Goal: Information Seeking & Learning: Learn about a topic

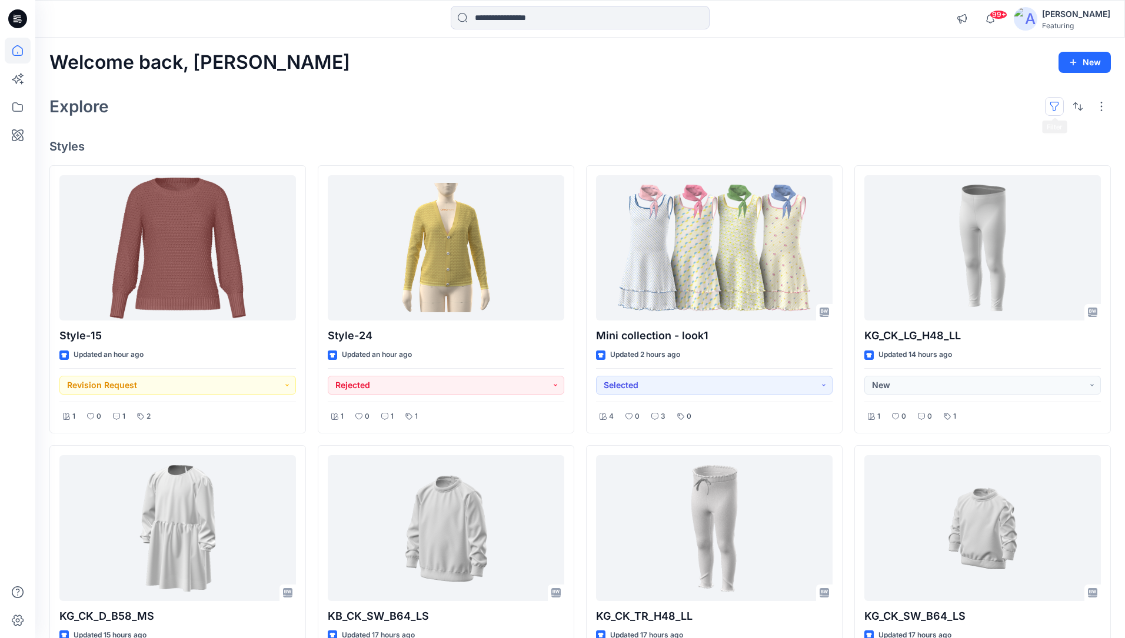
click at [1051, 101] on button "button" at bounding box center [1054, 106] width 19 height 19
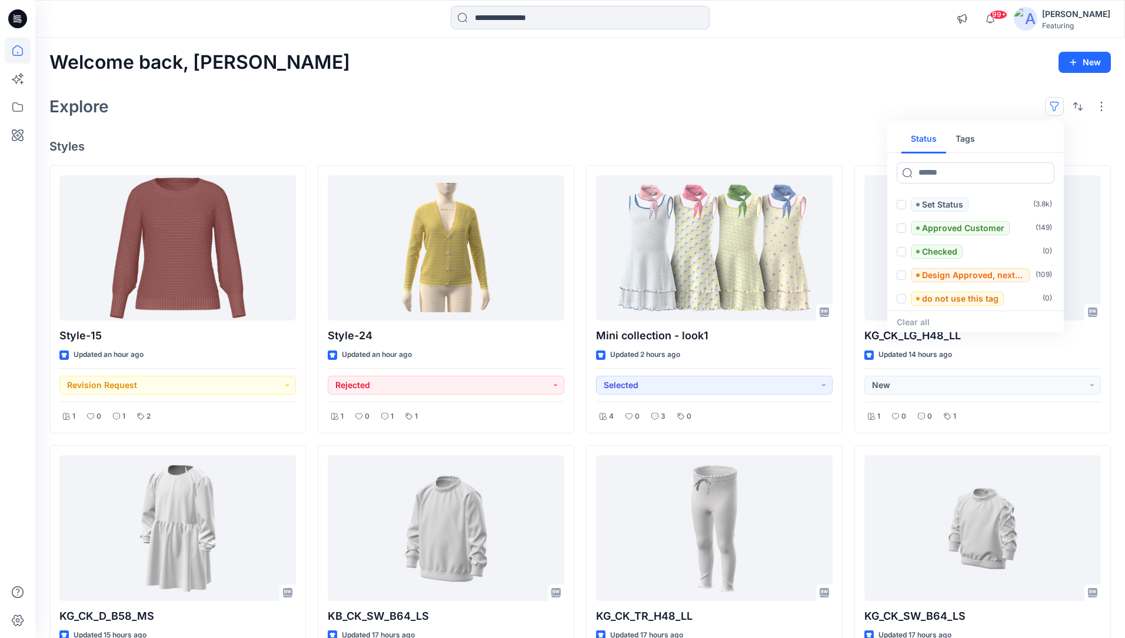
click at [963, 139] on button "Tags" at bounding box center [965, 139] width 38 height 28
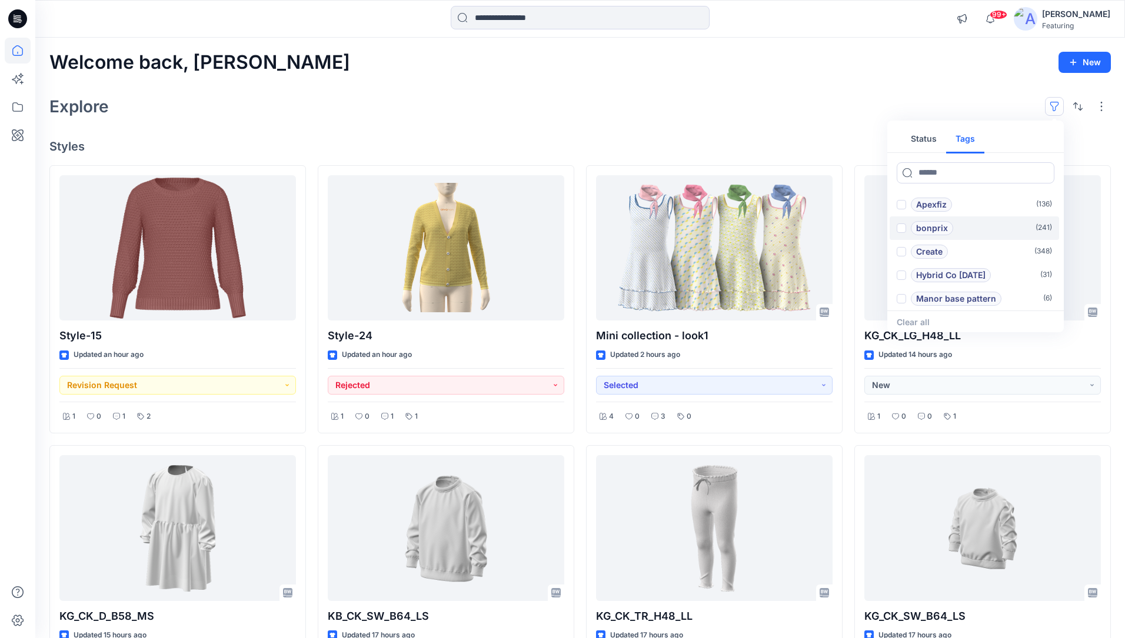
scroll to position [48, 0]
click at [957, 271] on p "Hybrid Co [DATE]" at bounding box center [950, 275] width 69 height 14
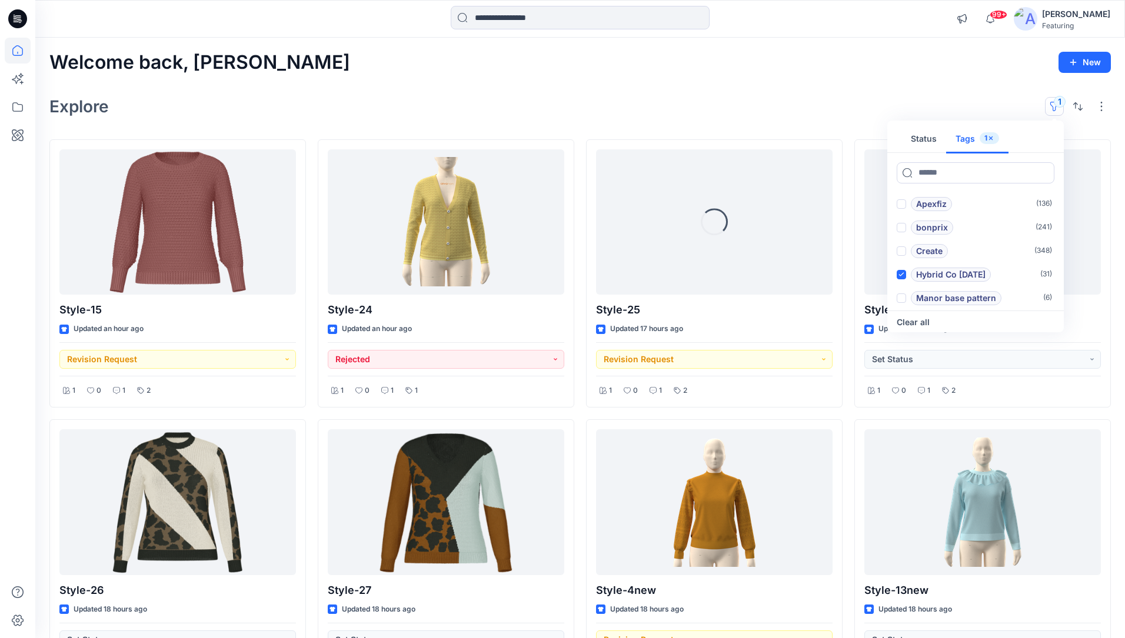
click at [682, 112] on div "Explore 1 Status Tags 1 Add 1101TPX ( 0 ) Add 1204TCX ( 0 ) Apexfiz ( 136 ) bon…" at bounding box center [579, 106] width 1061 height 28
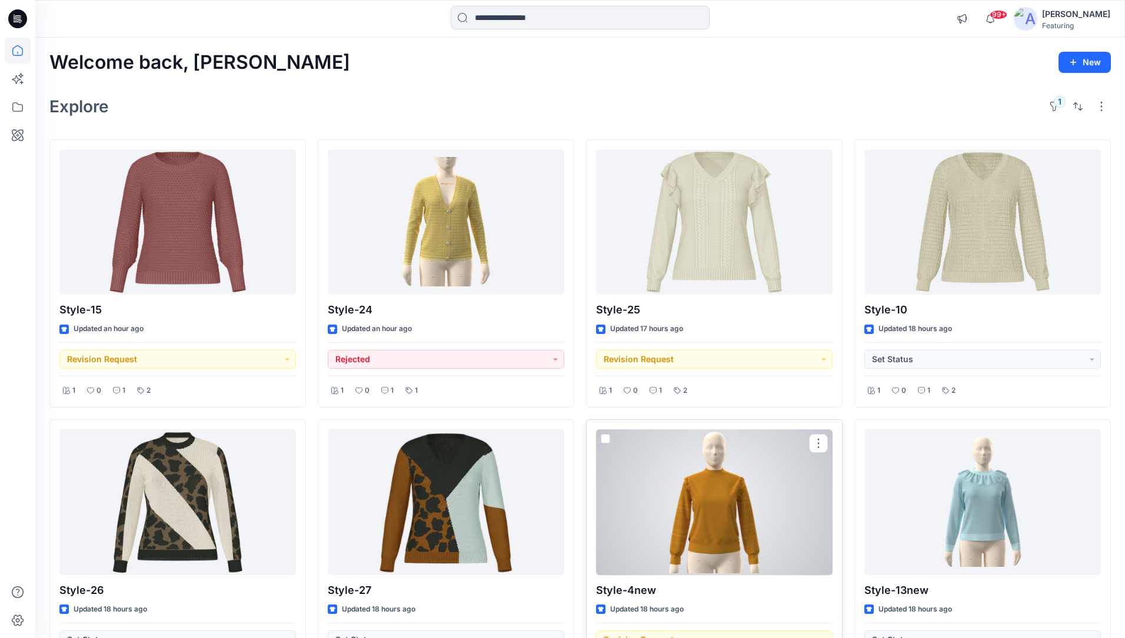
click at [702, 504] on div at bounding box center [714, 502] width 236 height 146
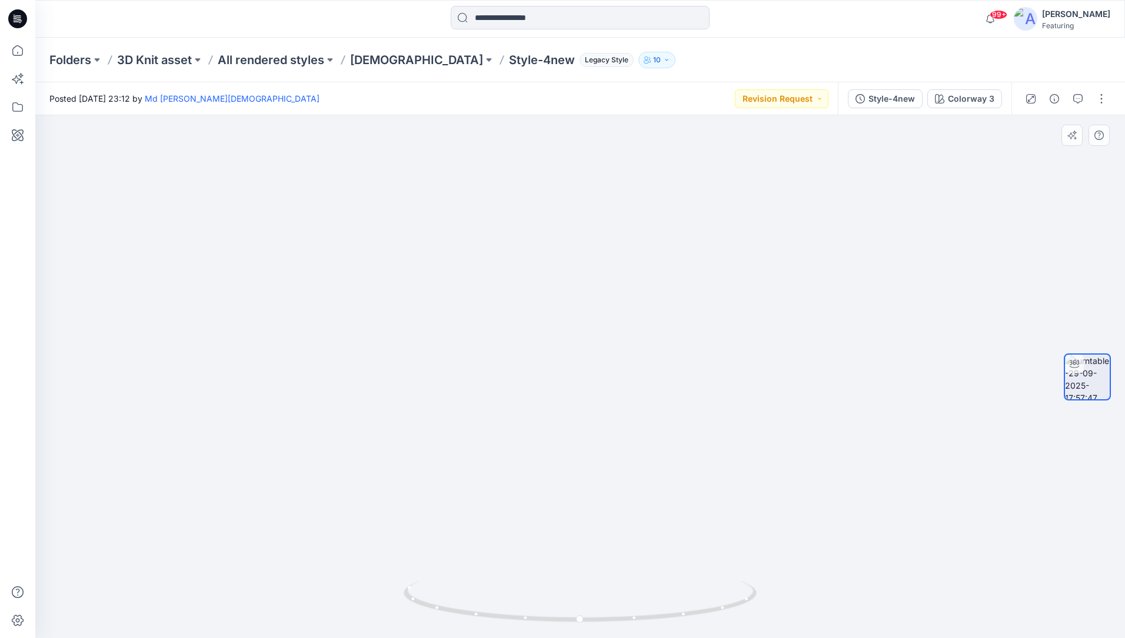
drag, startPoint x: 321, startPoint y: 459, endPoint x: 504, endPoint y: 256, distance: 272.8
click at [504, 256] on img at bounding box center [606, 120] width 1147 height 1038
click at [17, 49] on icon at bounding box center [18, 51] width 26 height 26
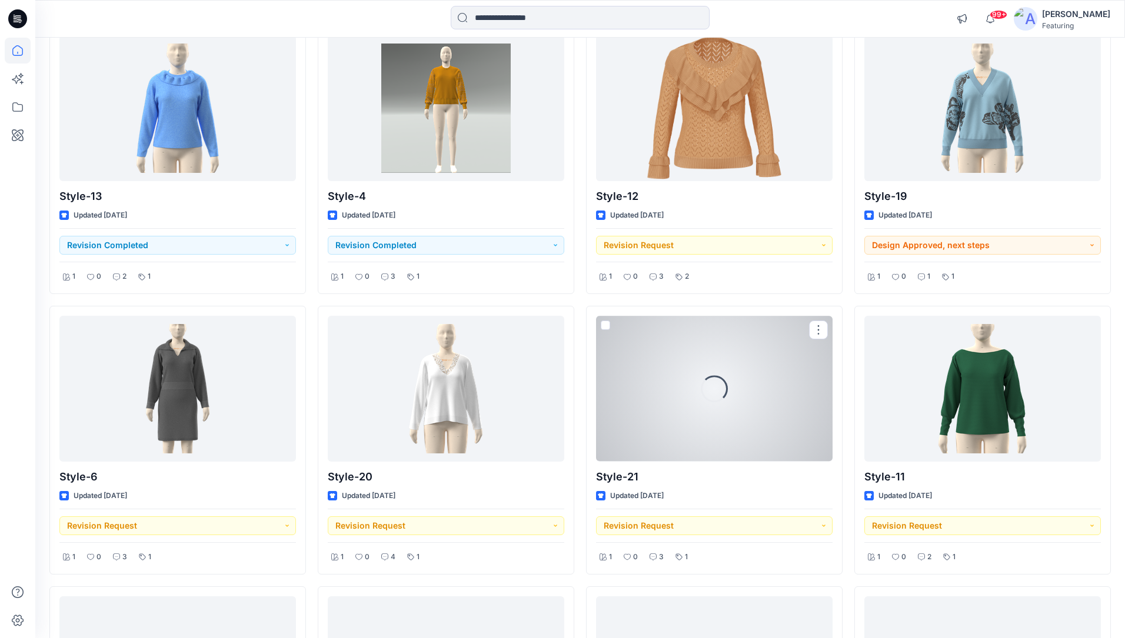
scroll to position [716, 0]
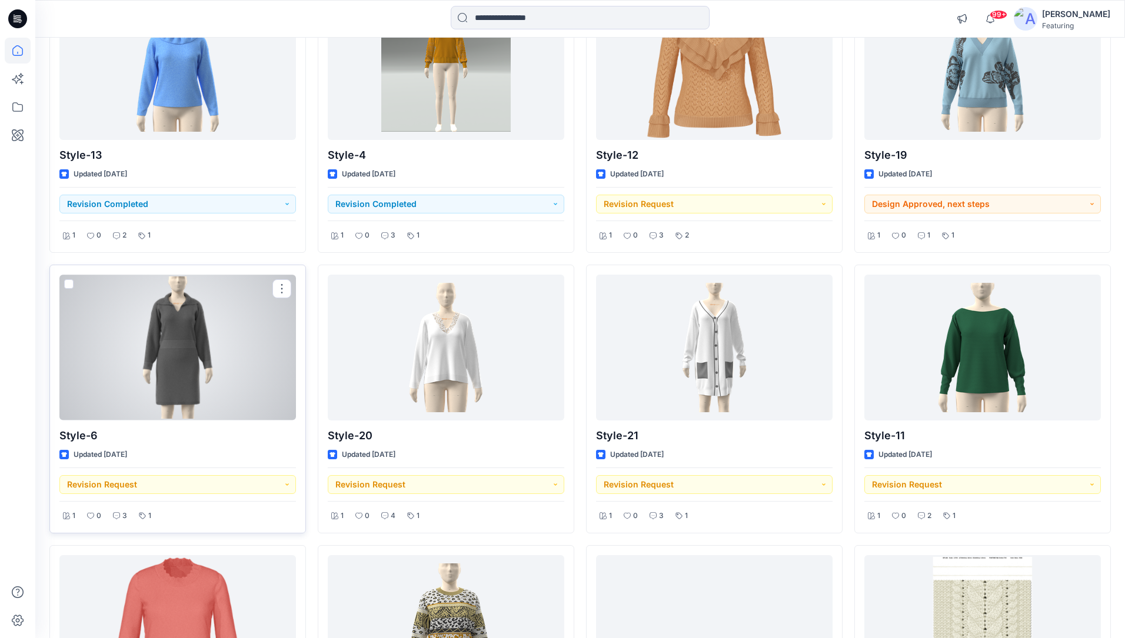
click at [192, 336] on div at bounding box center [177, 348] width 236 height 146
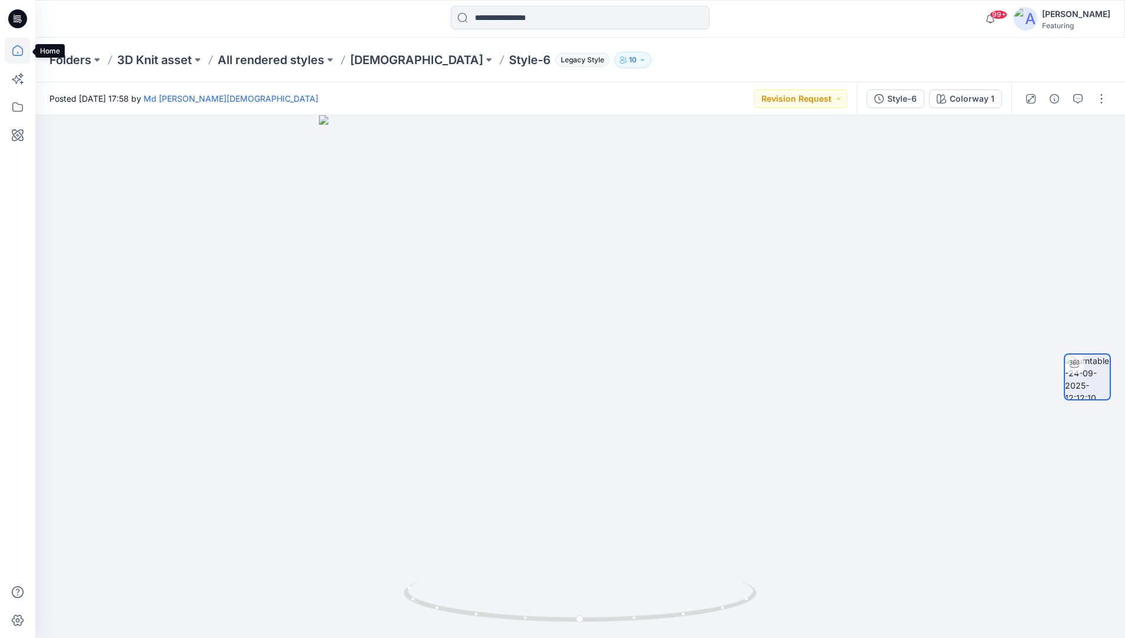
click at [16, 46] on icon at bounding box center [17, 50] width 11 height 11
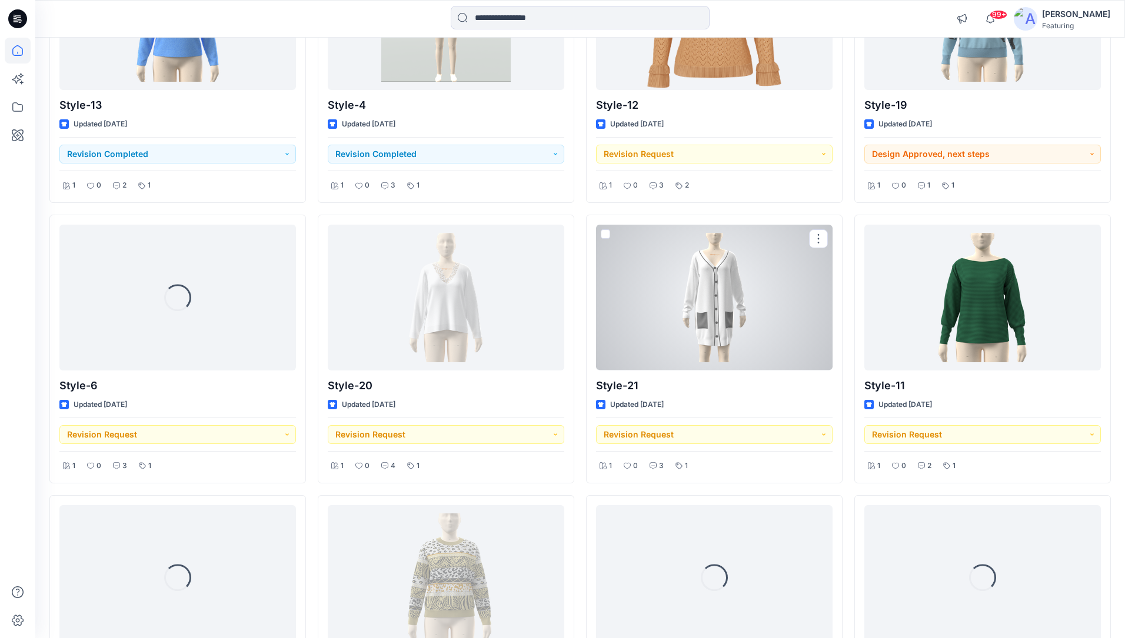
scroll to position [841, 0]
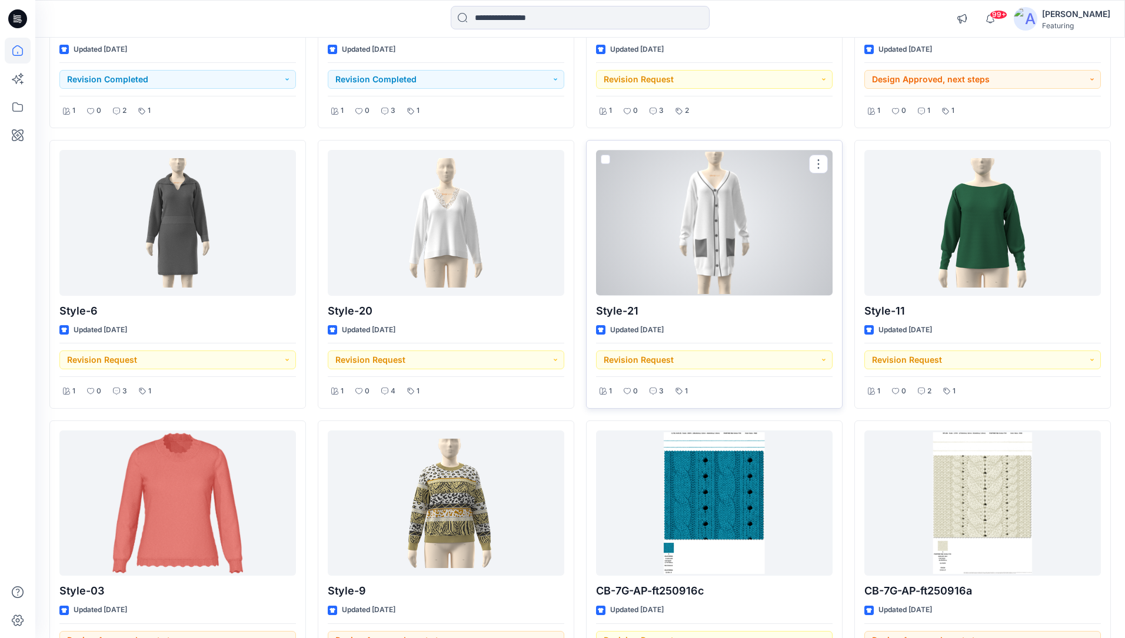
click at [701, 194] on div at bounding box center [714, 223] width 236 height 146
